Goal: Task Accomplishment & Management: Complete application form

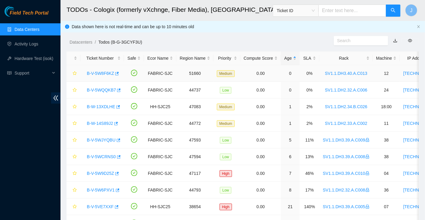
click at [105, 74] on link "B-V-5W8F6KZ" at bounding box center [100, 73] width 27 height 5
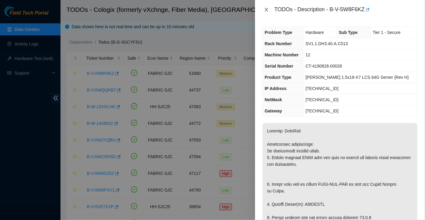
click at [265, 10] on icon "close" at bounding box center [266, 9] width 5 height 5
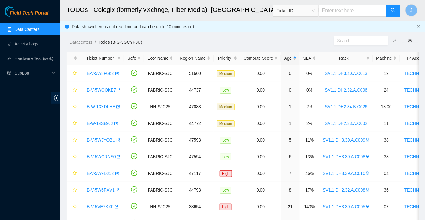
click at [23, 30] on link "Data Centers" at bounding box center [27, 29] width 25 height 5
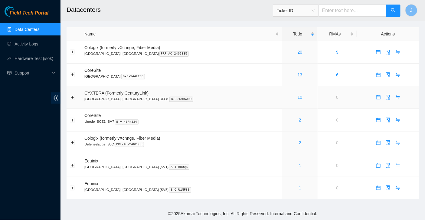
click at [298, 96] on link "10" at bounding box center [300, 97] width 5 height 5
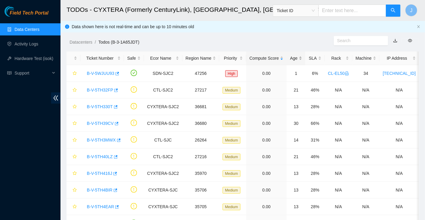
click at [300, 58] on div "Age" at bounding box center [296, 58] width 12 height 7
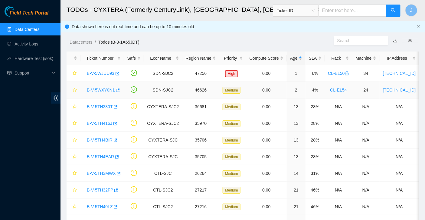
click at [101, 90] on link "B-V-5WXY0N1" at bounding box center [101, 89] width 28 height 5
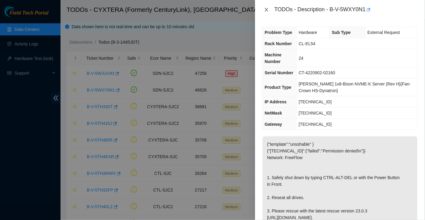
click at [264, 7] on icon "close" at bounding box center [266, 9] width 5 height 5
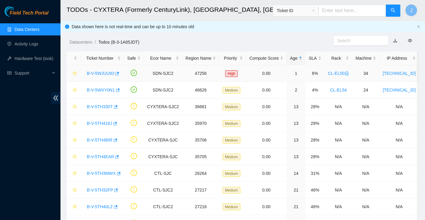
click at [100, 75] on link "B-V-5WJUU93" at bounding box center [101, 73] width 28 height 5
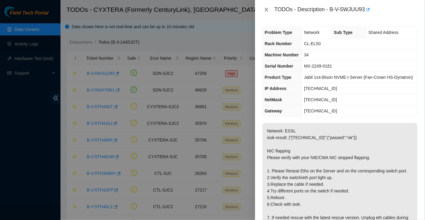
click at [266, 11] on icon "close" at bounding box center [266, 10] width 3 height 4
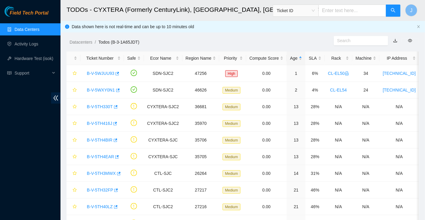
click at [34, 28] on link "Data Centers" at bounding box center [27, 29] width 25 height 5
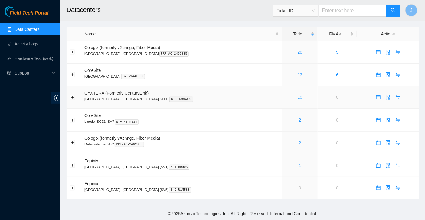
click at [298, 96] on link "10" at bounding box center [300, 97] width 5 height 5
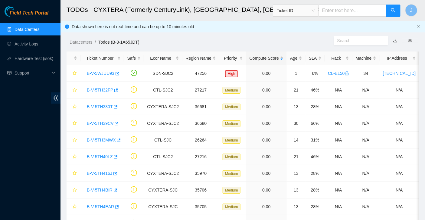
click at [27, 31] on link "Data Centers" at bounding box center [27, 29] width 25 height 5
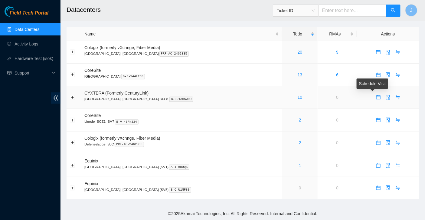
click at [374, 97] on span "calendar" at bounding box center [378, 97] width 9 height 5
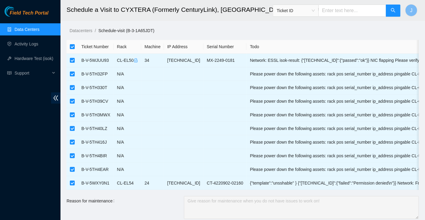
click at [72, 45] on input "checkbox" at bounding box center [72, 46] width 5 height 5
checkbox input "false"
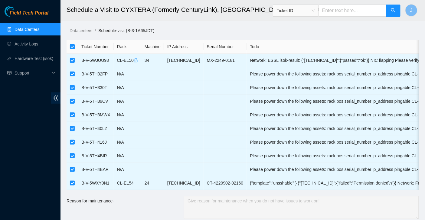
checkbox input "false"
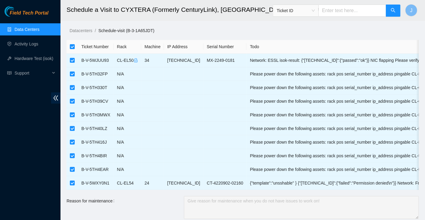
checkbox input "false"
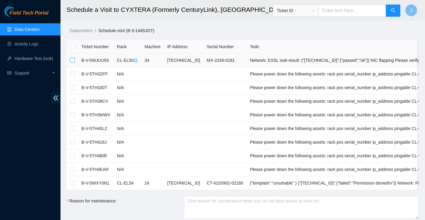
click at [74, 61] on input "checkbox" at bounding box center [72, 60] width 5 height 5
checkbox input "true"
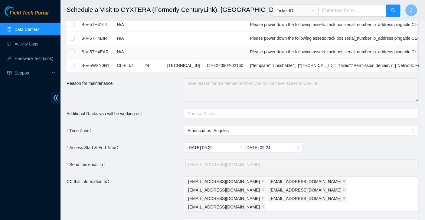
scroll to position [132, 0]
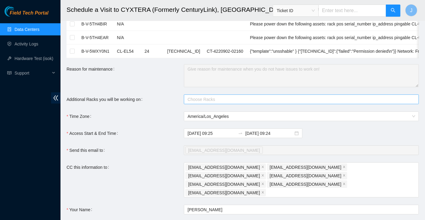
click at [215, 96] on div at bounding box center [299, 99] width 226 height 7
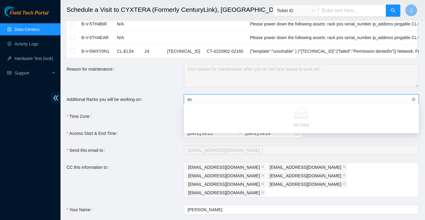
type input "e"
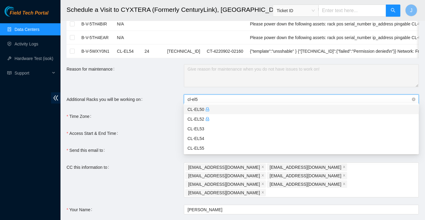
type input "cl-el50"
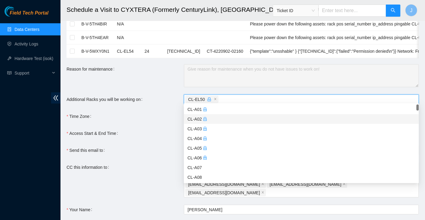
click at [156, 136] on form "Ticket Number Rack Machine IP Address Serial Number Todo B-V-5WJUU93 CL-EL50 34…" at bounding box center [243, 86] width 353 height 357
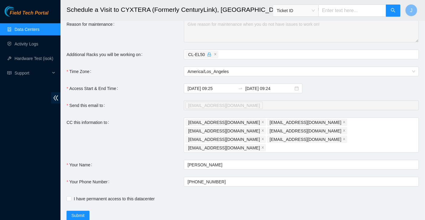
scroll to position [178, 0]
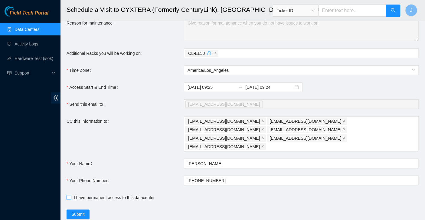
click at [71, 195] on span at bounding box center [69, 197] width 5 height 5
click at [71, 195] on input "I have permanent access to this datacenter" at bounding box center [69, 197] width 4 height 4
checkbox input "true"
click at [212, 84] on input "[DATE] 09:25" at bounding box center [212, 87] width 48 height 7
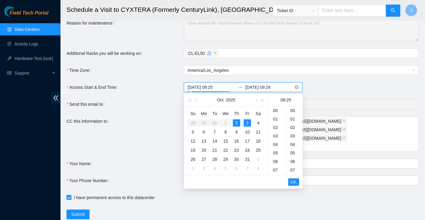
scroll to position [212, 0]
click at [236, 122] on div "2" at bounding box center [236, 122] width 7 height 7
click at [294, 153] on div "30" at bounding box center [294, 152] width 17 height 8
type input "[DATE] 09:30"
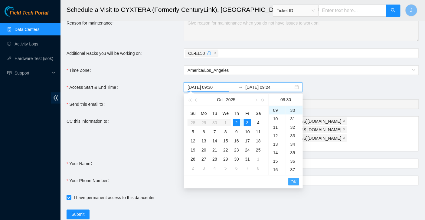
click at [291, 183] on span "OK" at bounding box center [294, 181] width 6 height 7
click at [235, 124] on div "2" at bounding box center [236, 122] width 7 height 7
click at [276, 111] on div "16" at bounding box center [277, 109] width 17 height 8
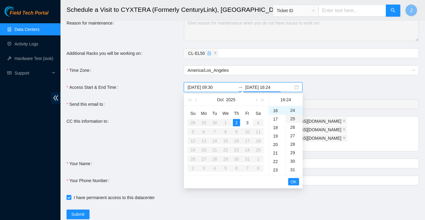
scroll to position [0, 0]
click at [295, 110] on div "00" at bounding box center [294, 110] width 17 height 8
type input "[DATE] 16:00"
click at [294, 181] on span "OK" at bounding box center [294, 181] width 6 height 7
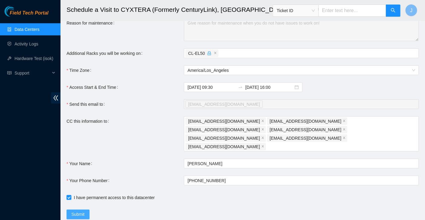
click at [85, 211] on span "Submit" at bounding box center [77, 214] width 13 height 7
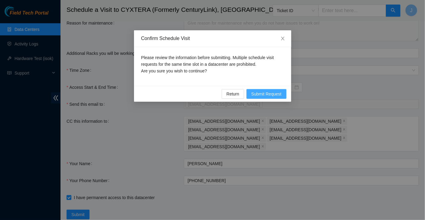
click at [269, 95] on span "Submit Request" at bounding box center [267, 93] width 30 height 7
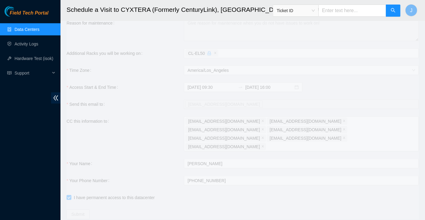
type input "[DATE] 09:26"
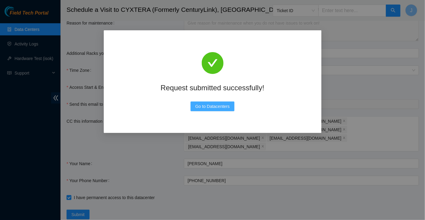
click at [215, 104] on span "Go to Datacenters" at bounding box center [213, 106] width 35 height 7
